Goal: Task Accomplishment & Management: Manage account settings

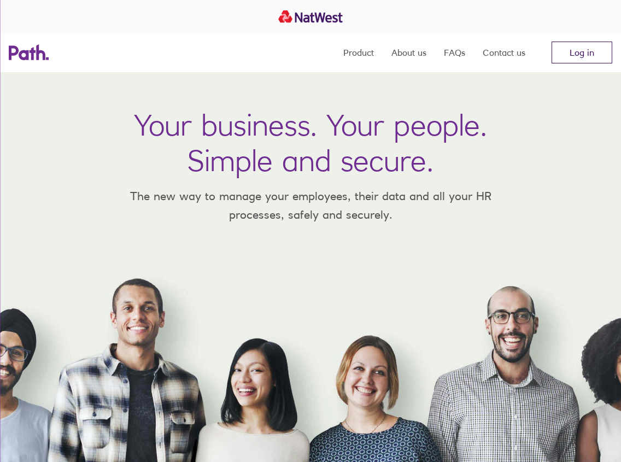
click at [575, 51] on link "Log in" at bounding box center [582, 53] width 61 height 22
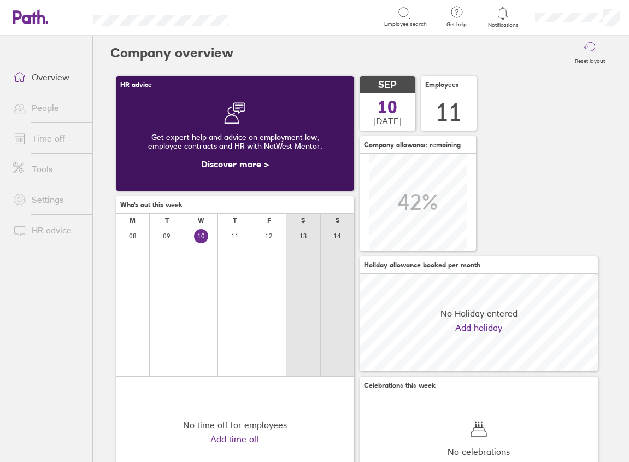
scroll to position [97, 238]
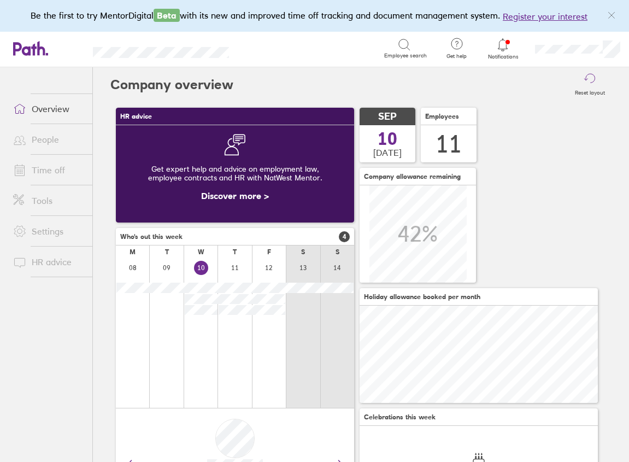
click at [45, 171] on link "Time off" at bounding box center [48, 170] width 88 height 22
